Goal: Complete application form: Complete application form

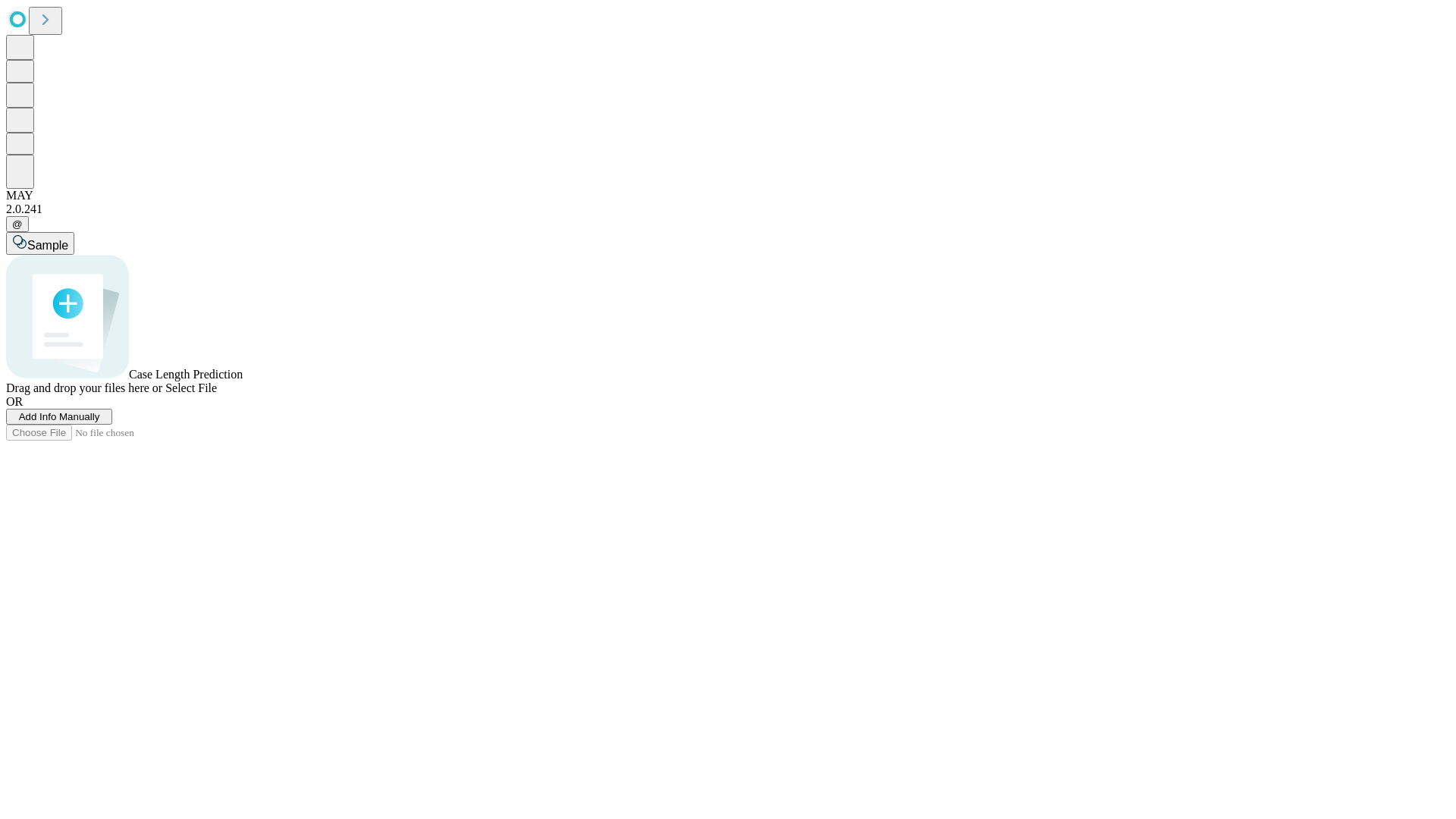
click at [100, 423] on span "Add Info Manually" at bounding box center [59, 417] width 81 height 11
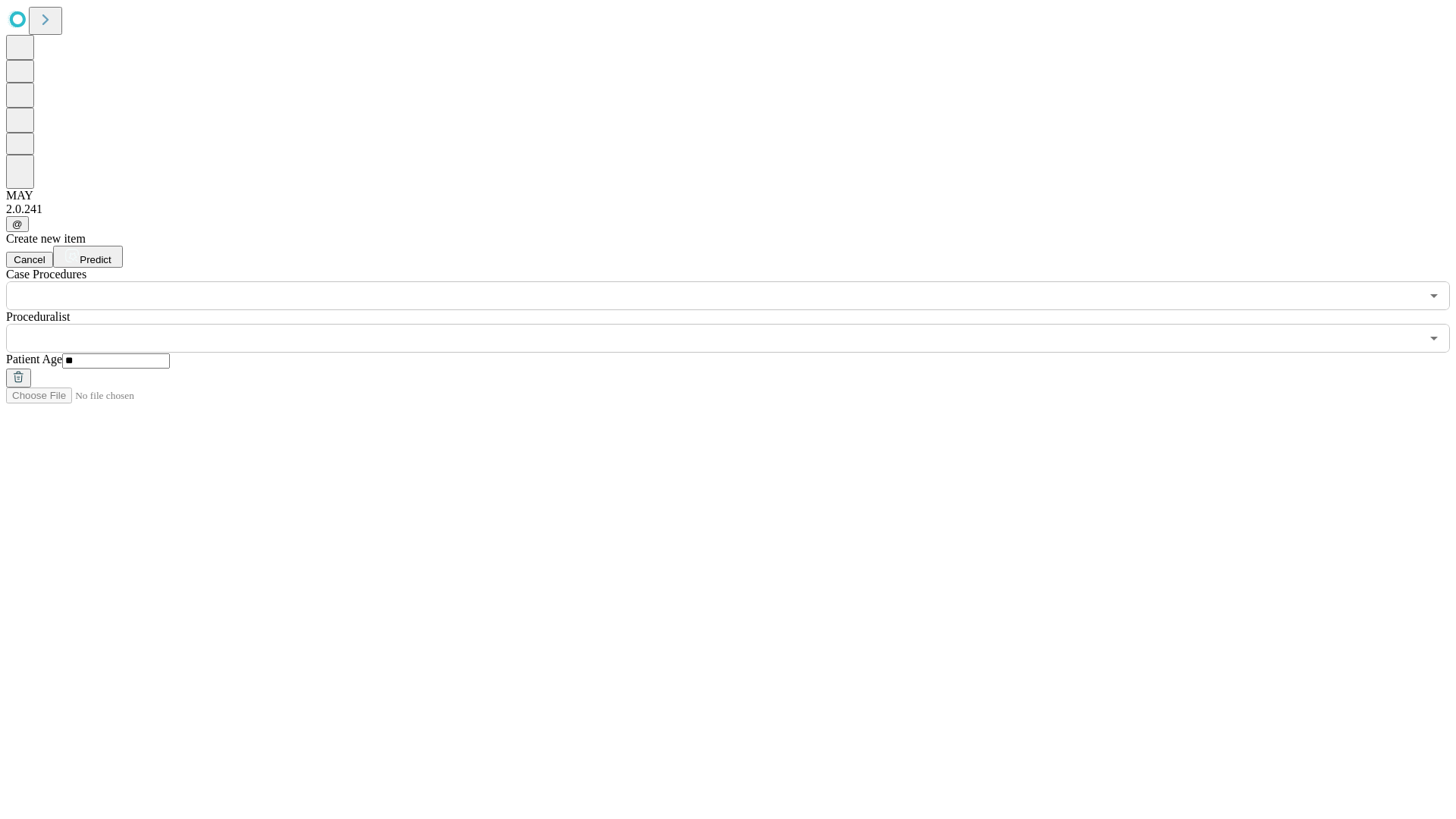
type input "**"
click at [739, 324] on input "text" at bounding box center [713, 338] width 1415 height 29
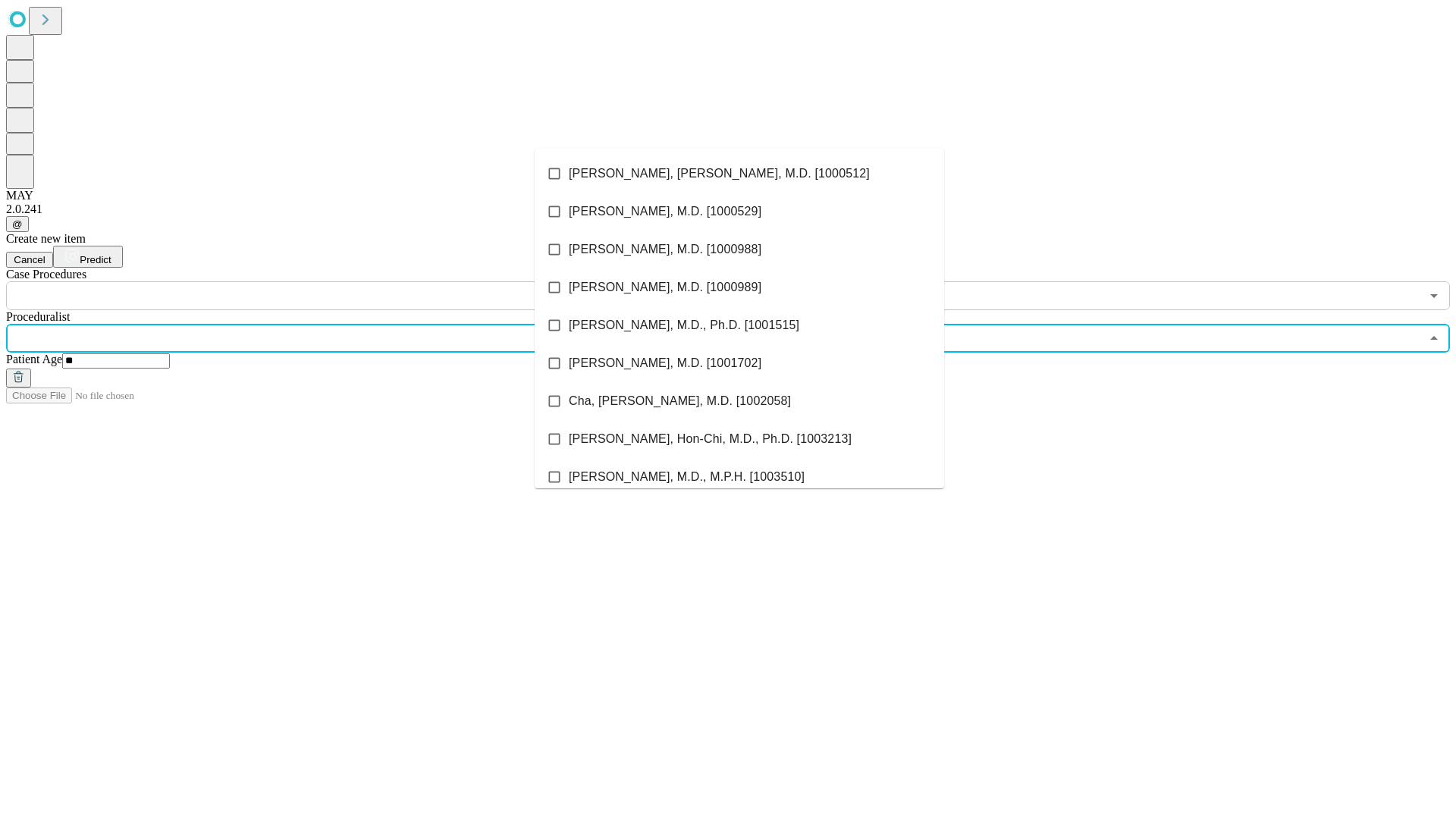
click at [739, 174] on li "[PERSON_NAME], [PERSON_NAME], M.D. [1000512]" at bounding box center [739, 174] width 409 height 38
